Goal: Transaction & Acquisition: Purchase product/service

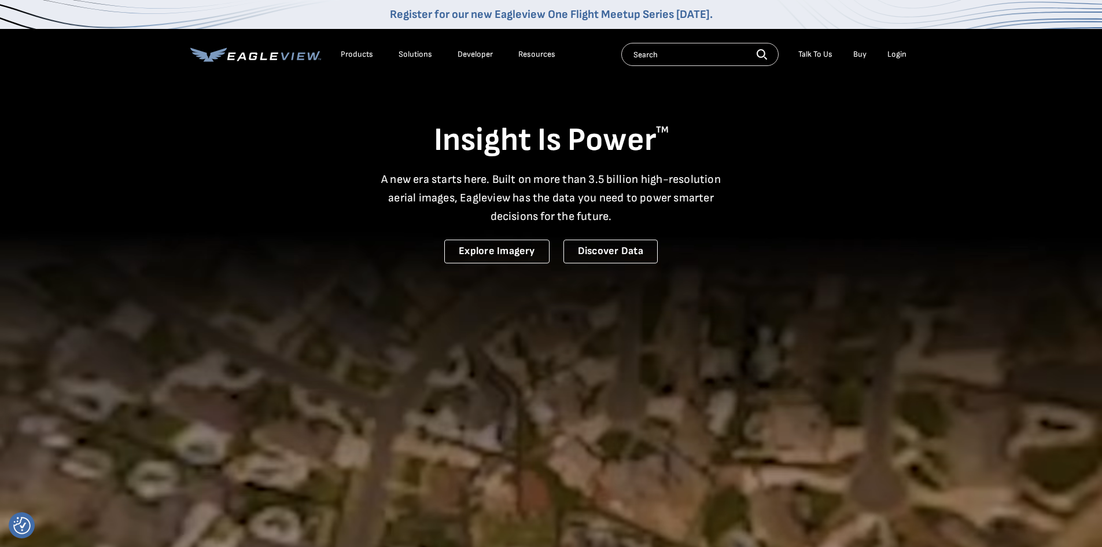
click at [899, 49] on div "Login" at bounding box center [897, 54] width 19 height 10
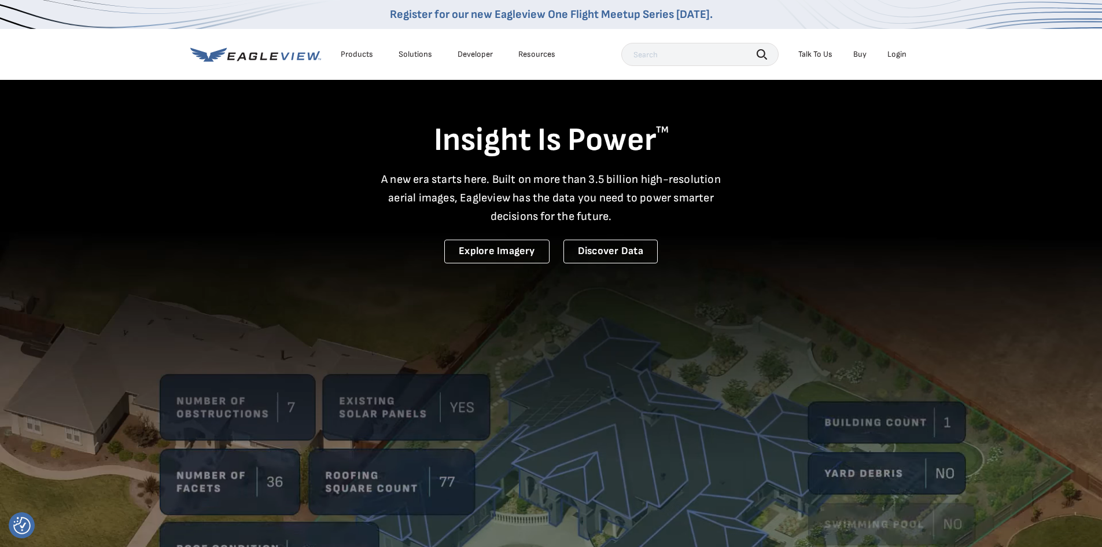
click at [894, 54] on div "Login" at bounding box center [897, 54] width 19 height 10
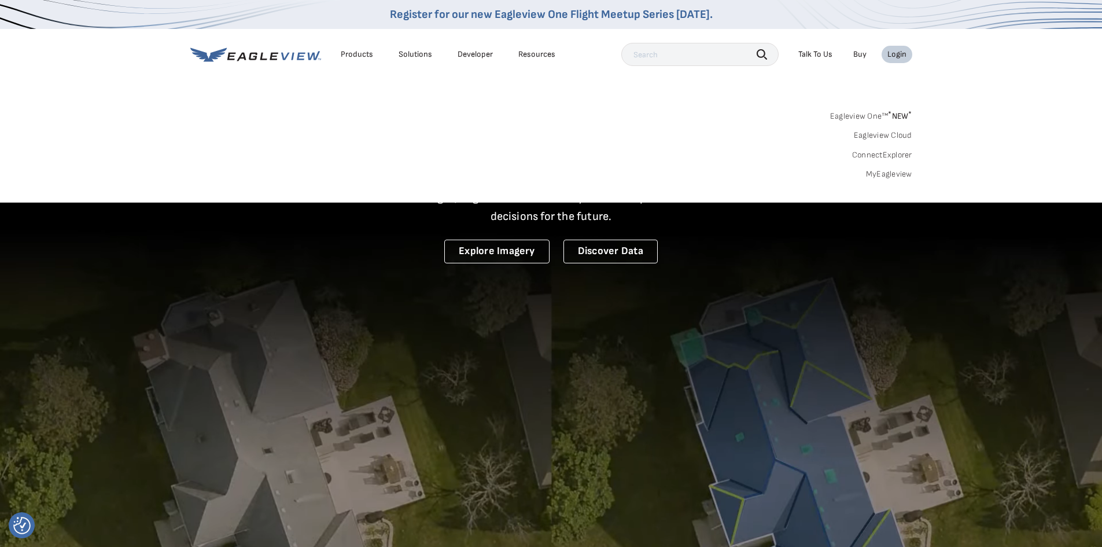
click at [876, 172] on link "MyEagleview" at bounding box center [889, 174] width 46 height 10
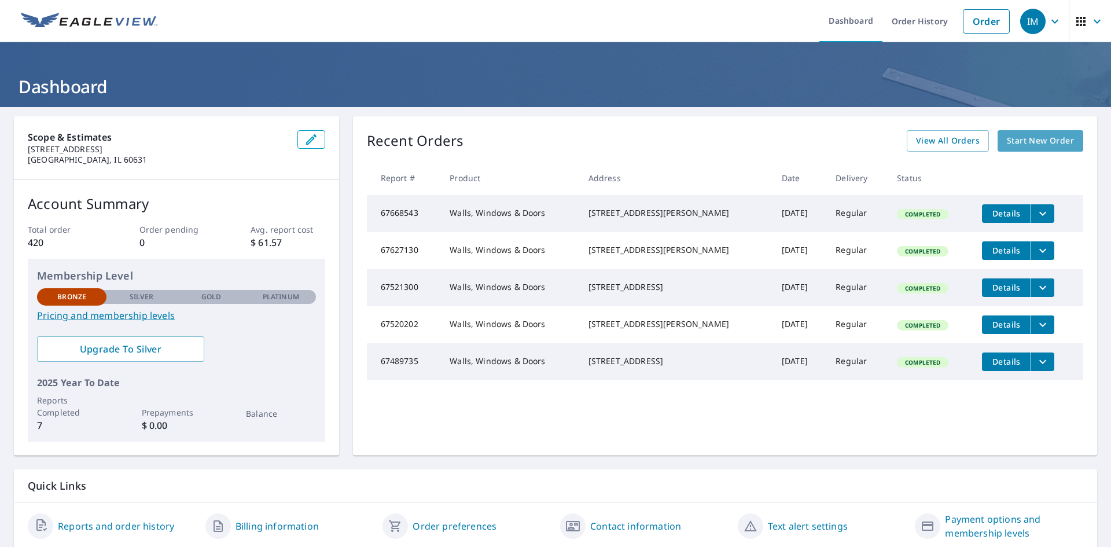
click at [1032, 142] on span "Start New Order" at bounding box center [1040, 141] width 67 height 14
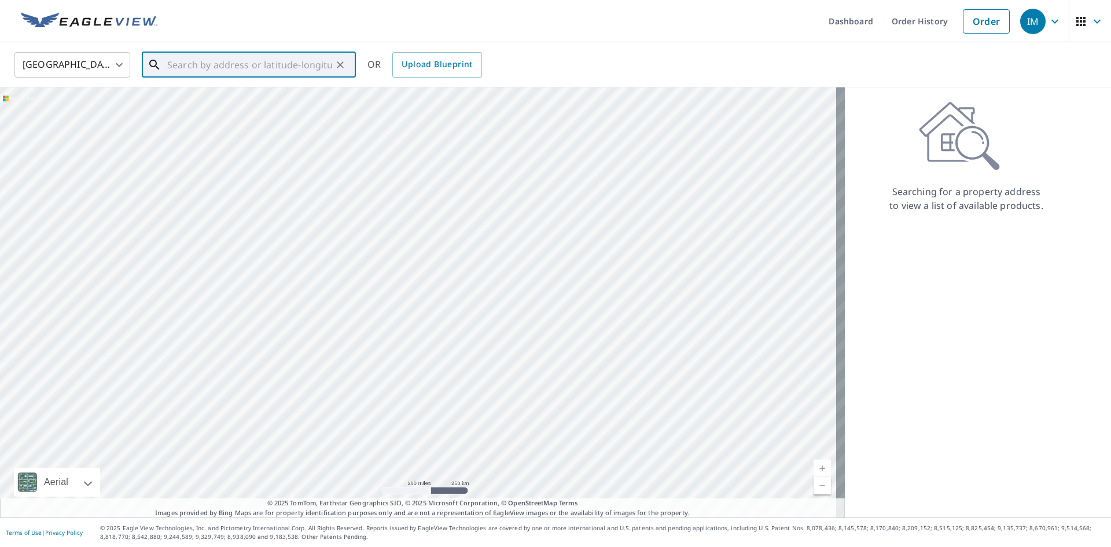
click at [176, 61] on input "text" at bounding box center [249, 65] width 165 height 32
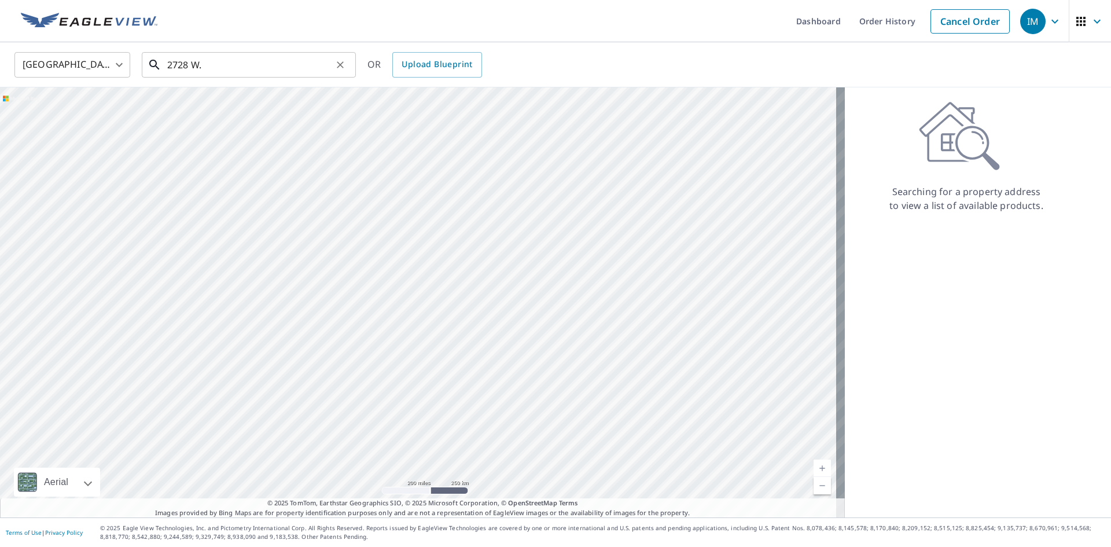
click at [237, 69] on input "2728 W." at bounding box center [249, 65] width 165 height 32
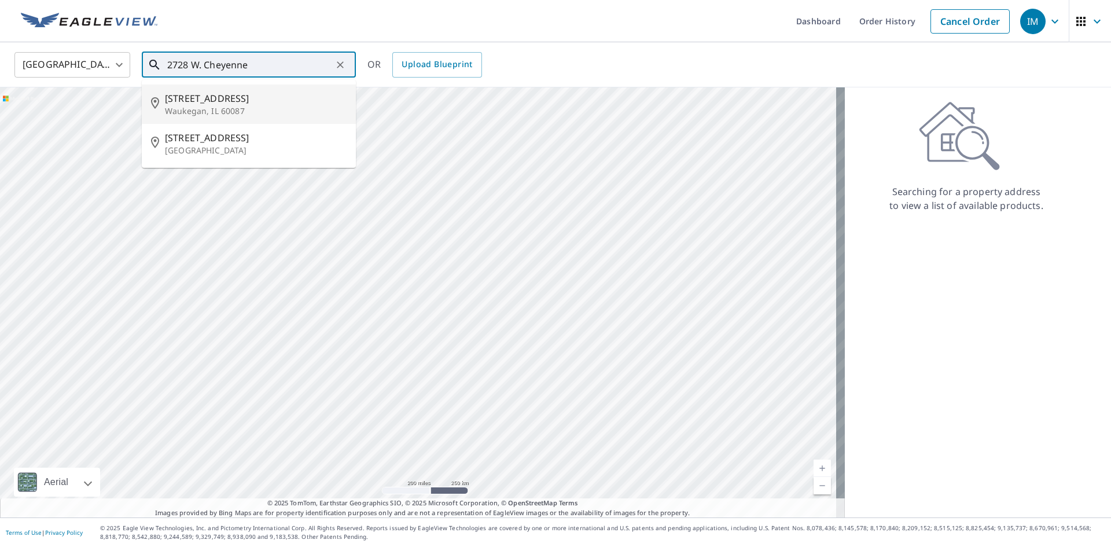
click at [188, 106] on p "Waukegan, IL 60087" at bounding box center [256, 111] width 182 height 12
type input "2728 W Cheyenne Rd Waukegan, IL 60087"
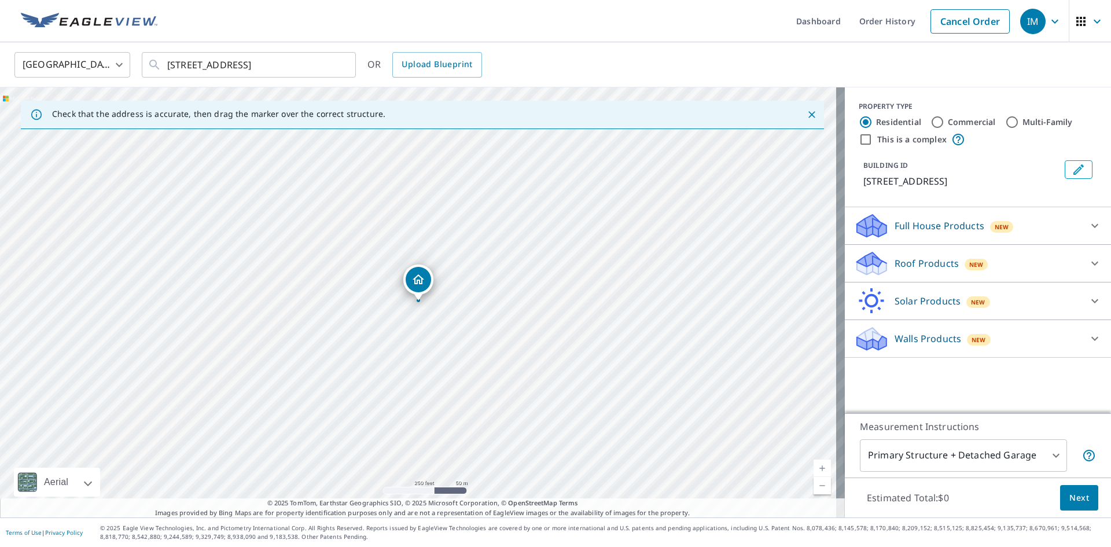
click at [861, 333] on icon at bounding box center [869, 335] width 25 height 14
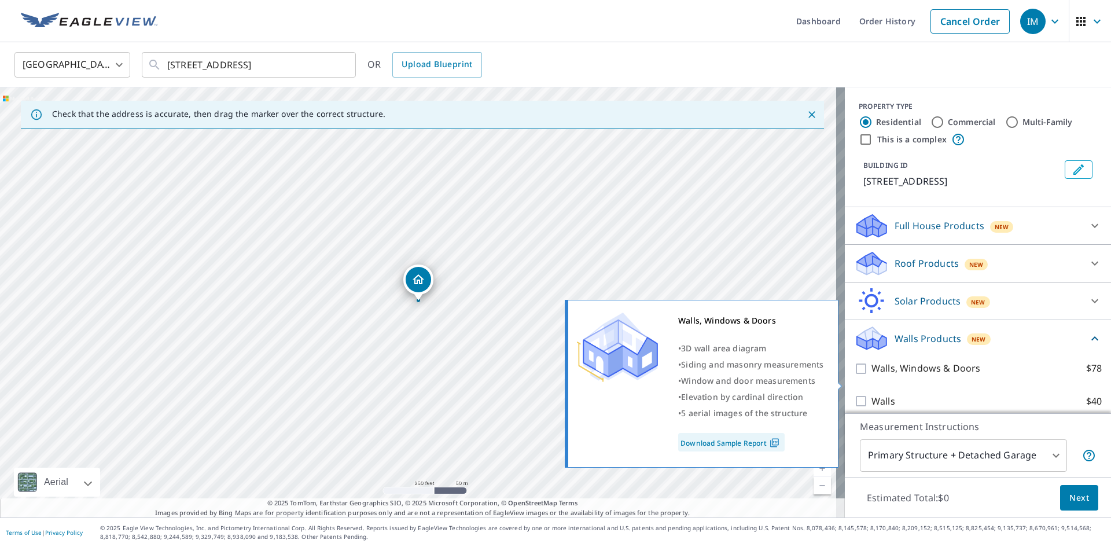
click at [854, 376] on input "Walls, Windows & Doors $78" at bounding box center [862, 369] width 17 height 14
checkbox input "true"
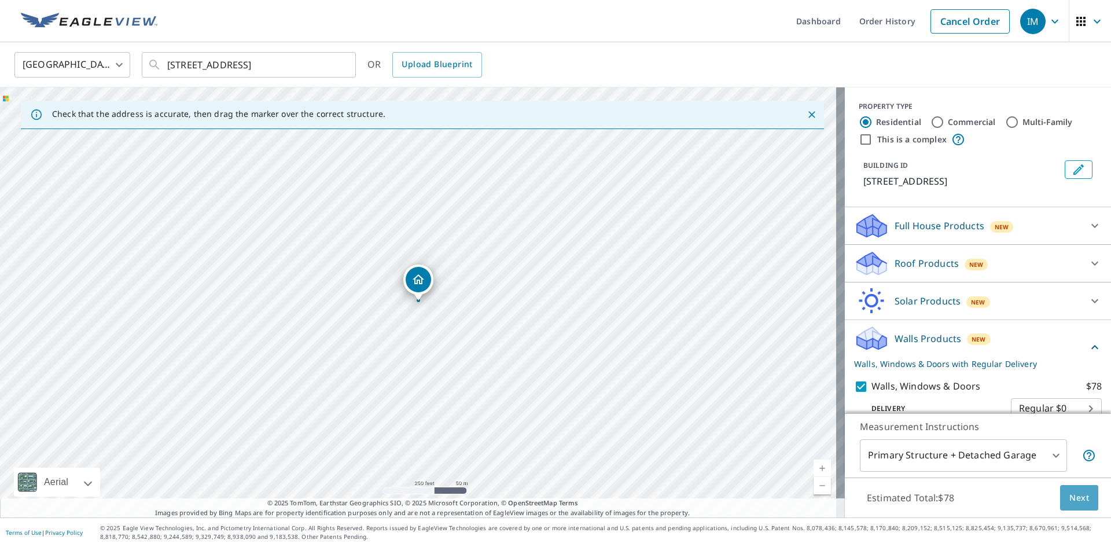
click at [1069, 498] on span "Next" at bounding box center [1079, 498] width 20 height 14
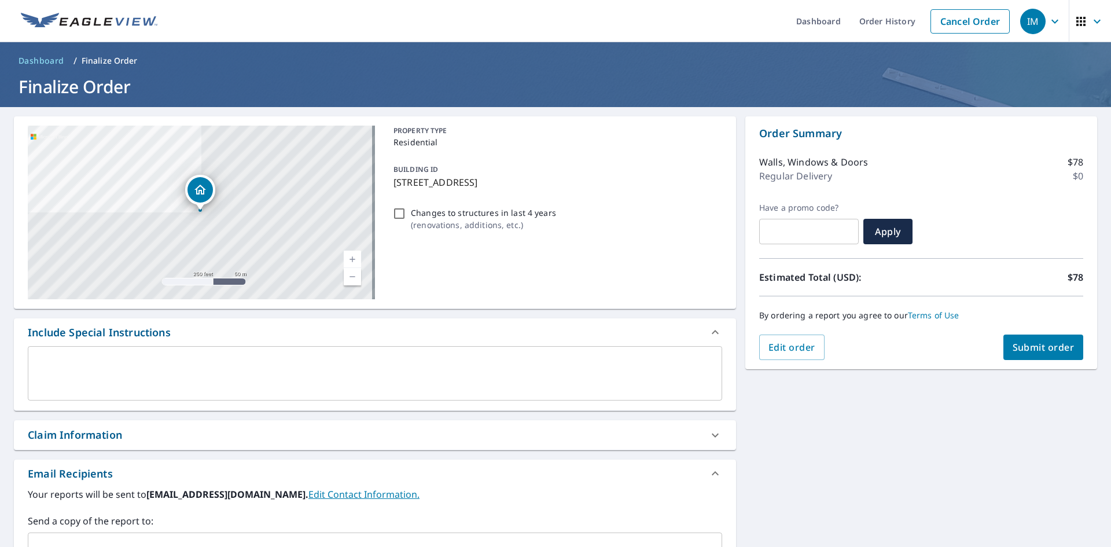
click at [1027, 346] on span "Submit order" at bounding box center [1044, 347] width 62 height 13
